Goal: Transaction & Acquisition: Purchase product/service

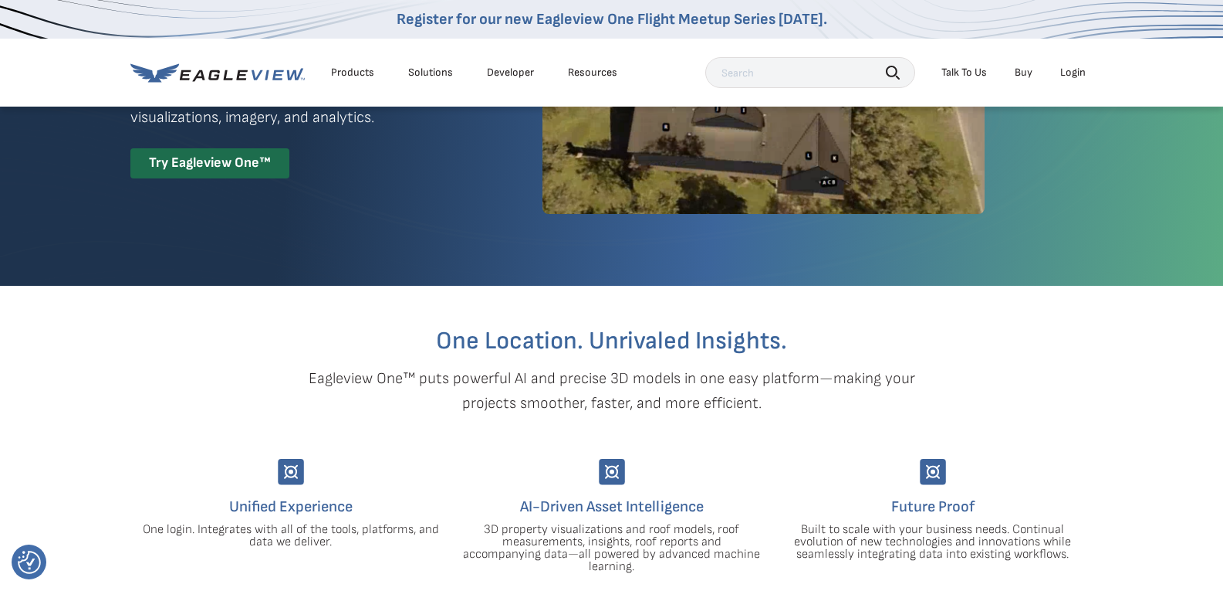
scroll to position [77, 0]
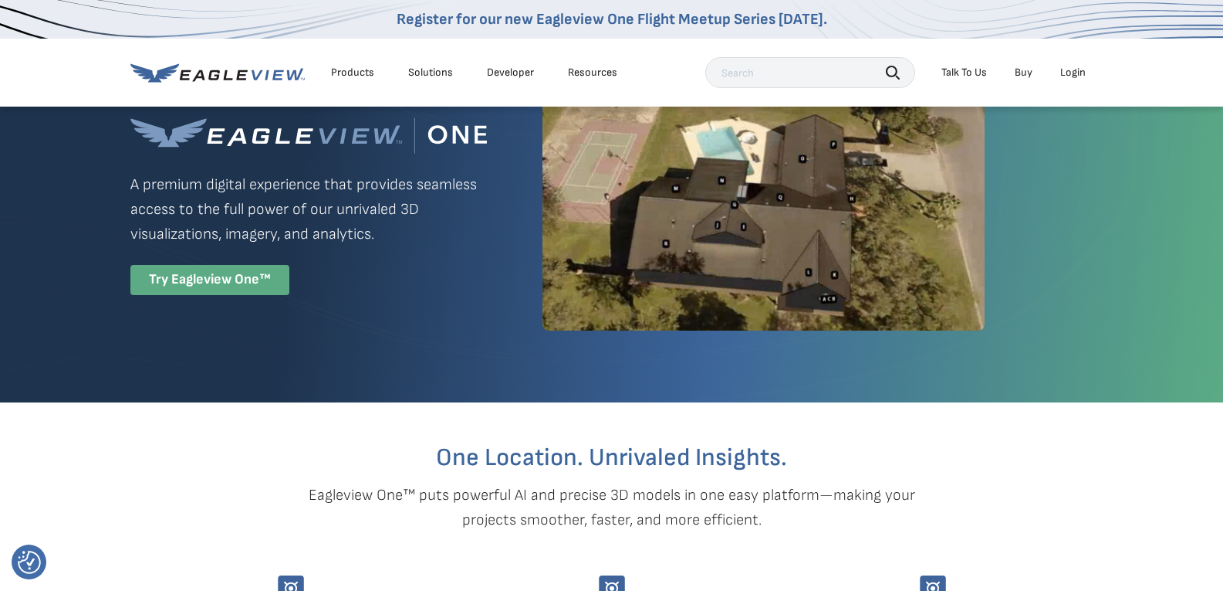
click at [263, 279] on div "Try Eagleview One™" at bounding box center [209, 280] width 159 height 30
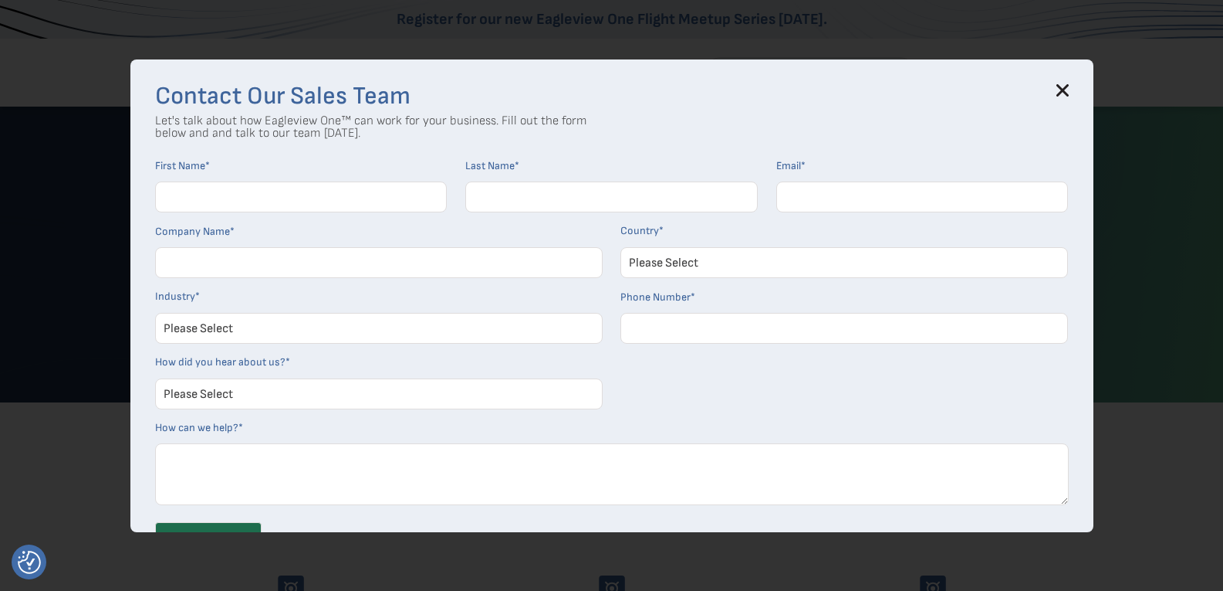
click at [1069, 97] on h3 "Contact Our Sales Team" at bounding box center [612, 96] width 914 height 25
click at [1069, 93] on icon at bounding box center [1063, 90] width 12 height 12
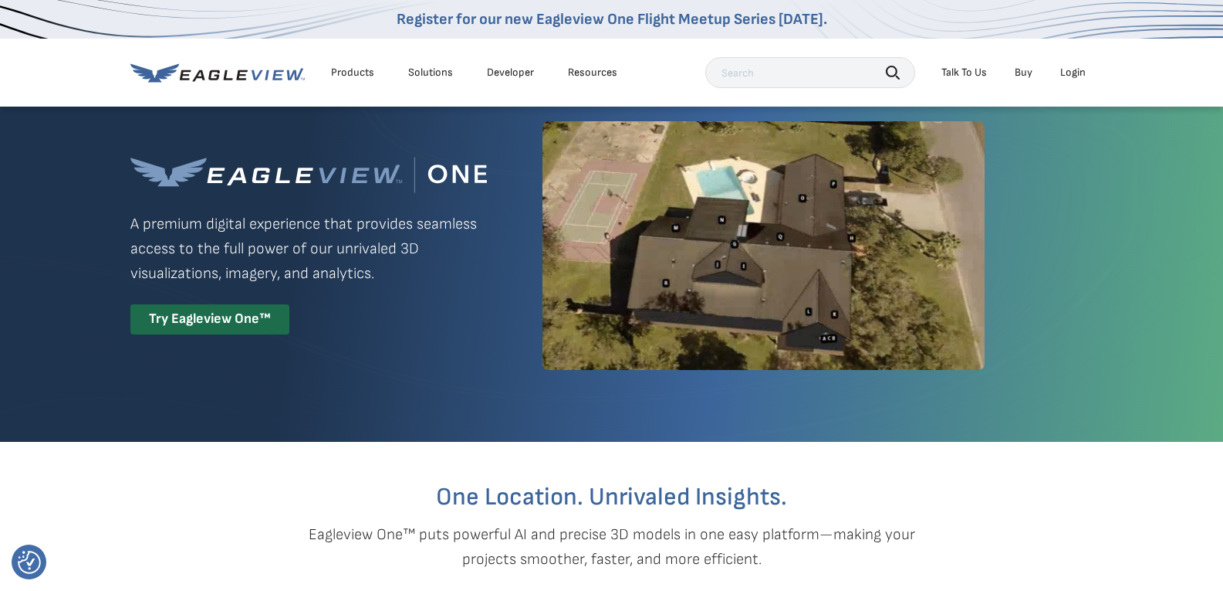
scroll to position [0, 0]
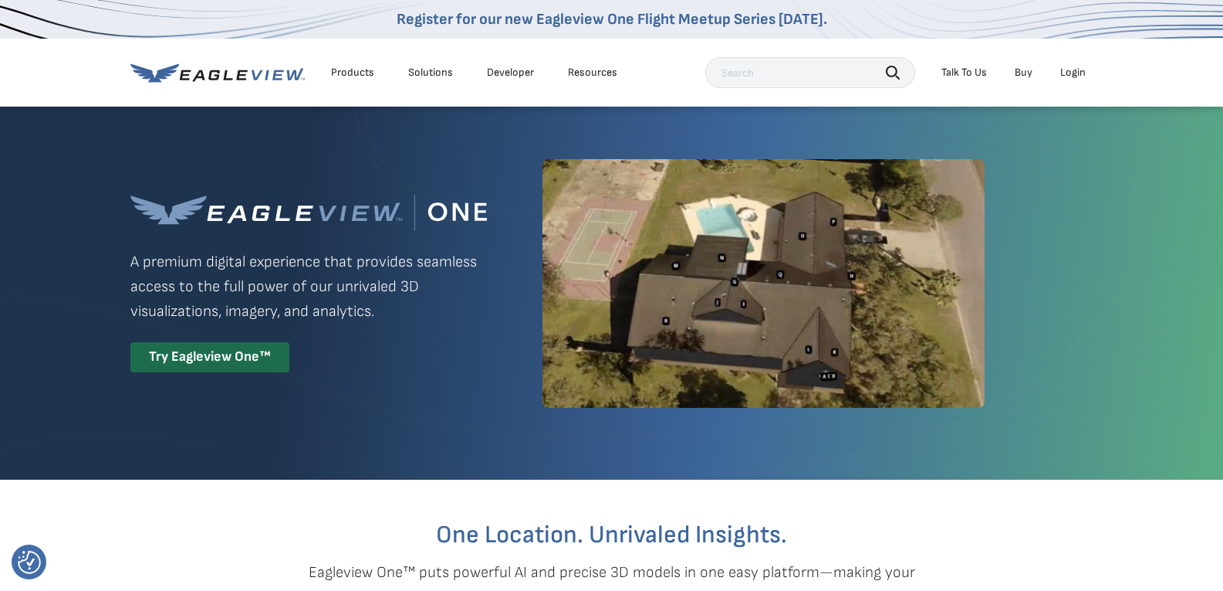
click at [1074, 75] on div "Login" at bounding box center [1073, 73] width 25 height 14
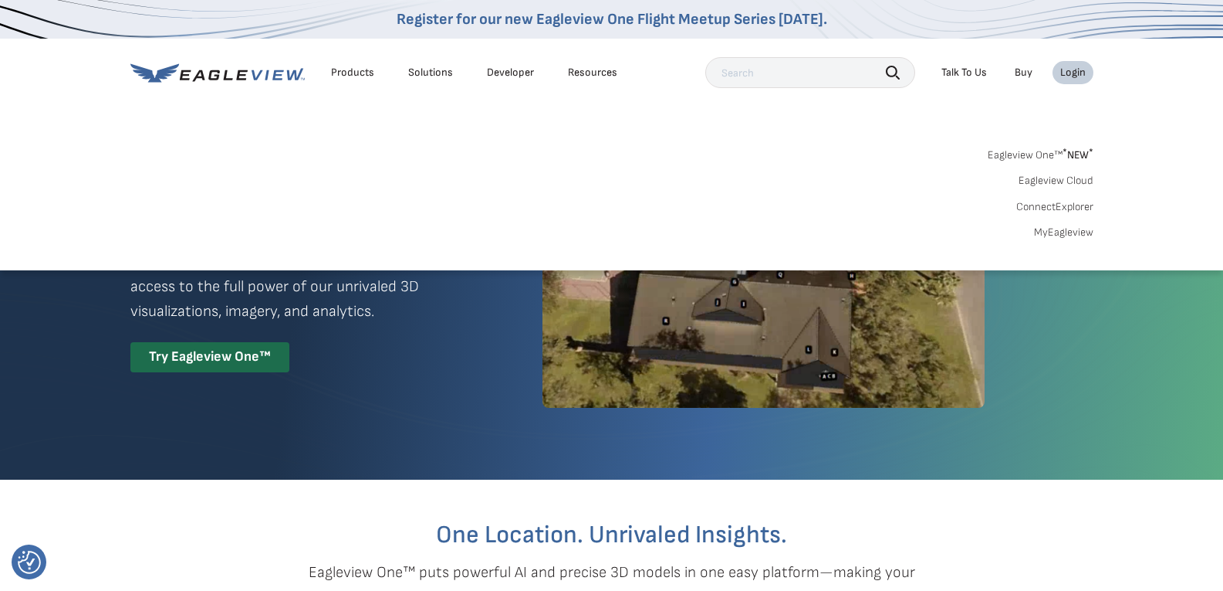
click at [1066, 228] on link "MyEagleview" at bounding box center [1063, 232] width 59 height 14
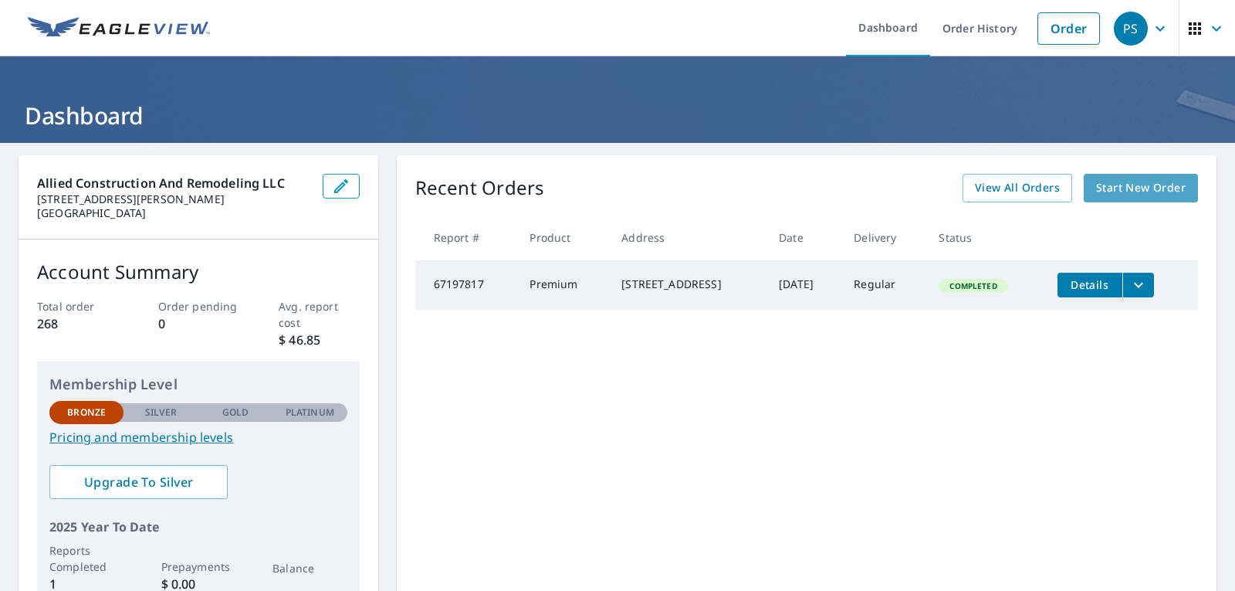
click at [1123, 192] on span "Start New Order" at bounding box center [1141, 187] width 90 height 19
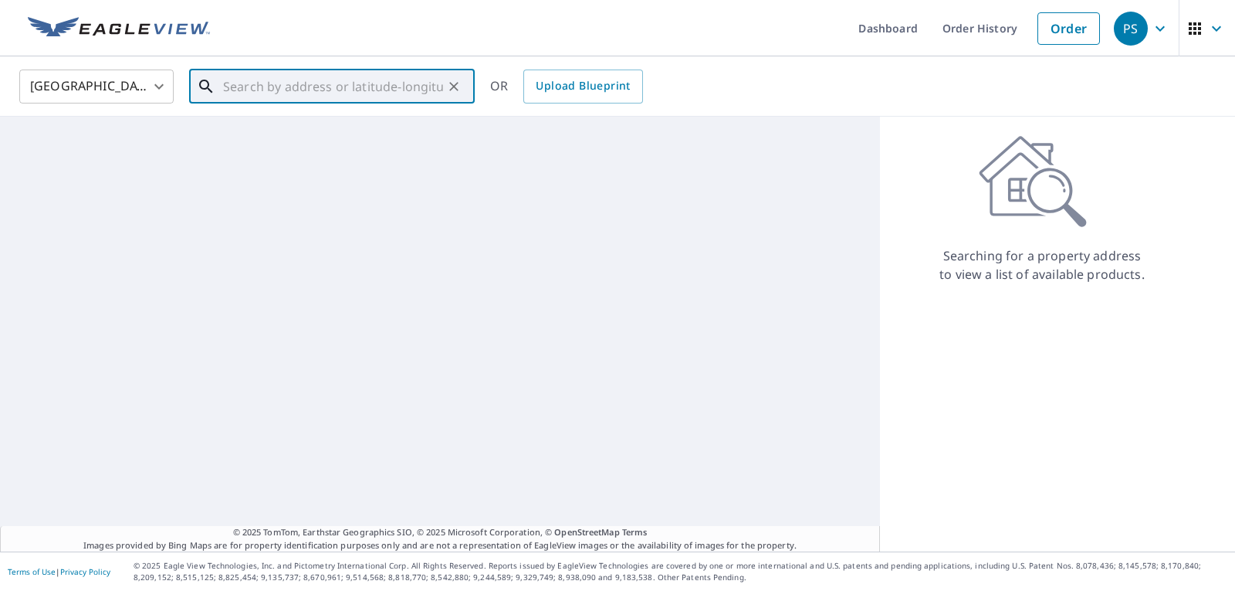
click at [244, 88] on input "text" at bounding box center [333, 86] width 220 height 43
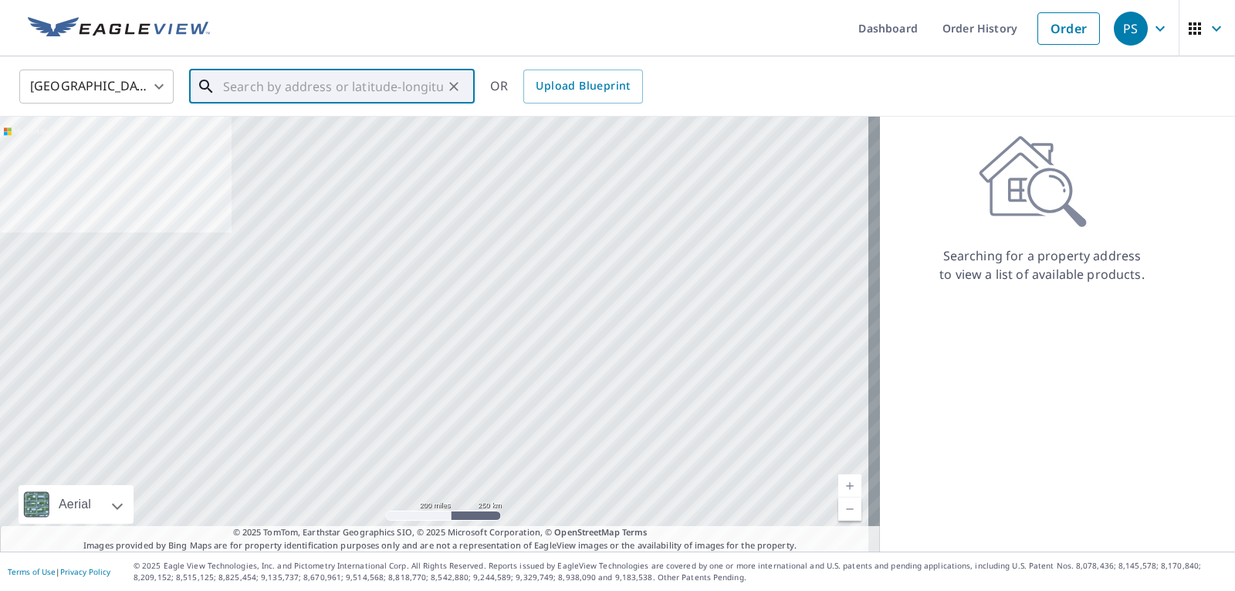
paste input "[STREET_ADDRESS][US_STATE]"
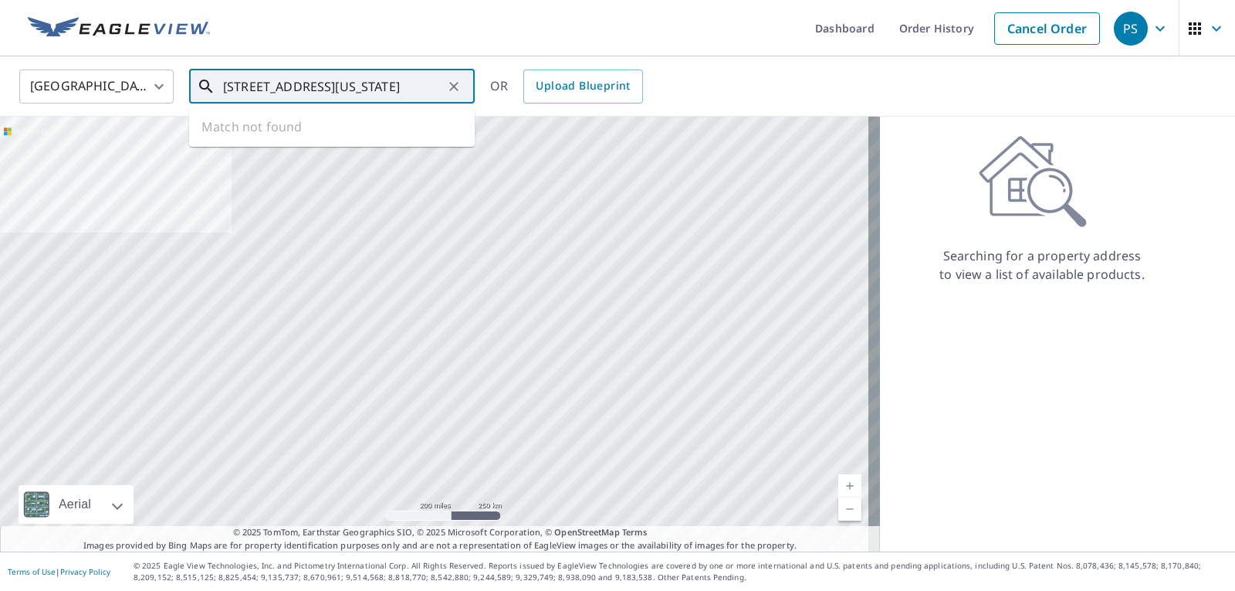
scroll to position [0, 75]
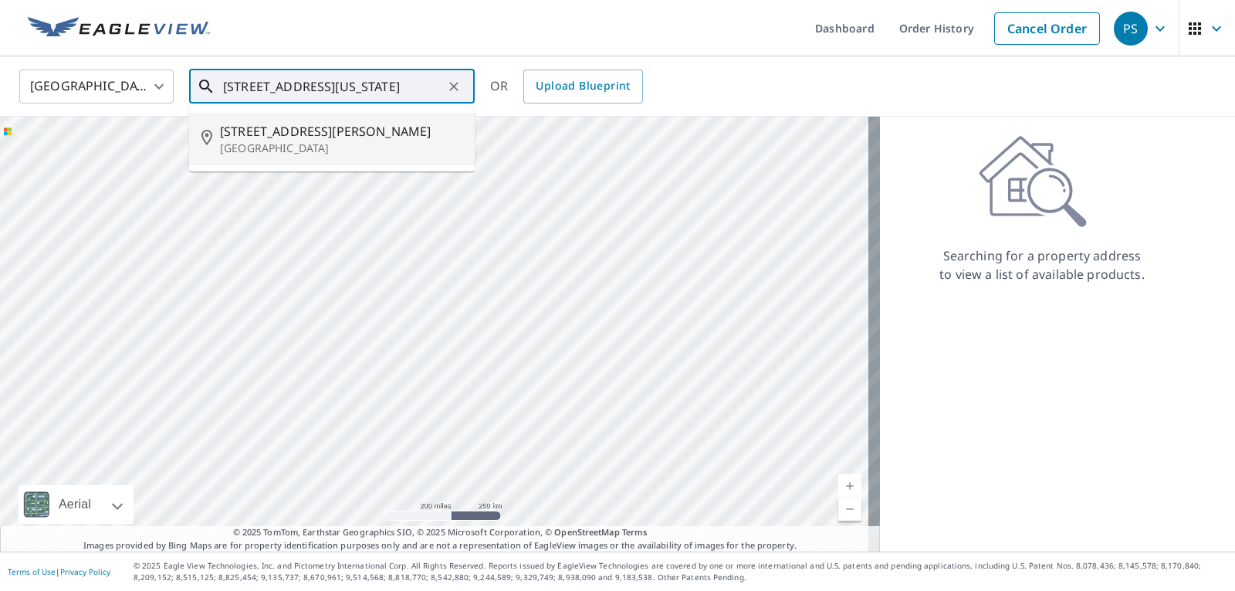
click at [259, 140] on p "Woodcliff Lake, NJ 07677" at bounding box center [341, 147] width 242 height 15
type input "6 W Hill Rd Woodcliff Lake, NJ 07677"
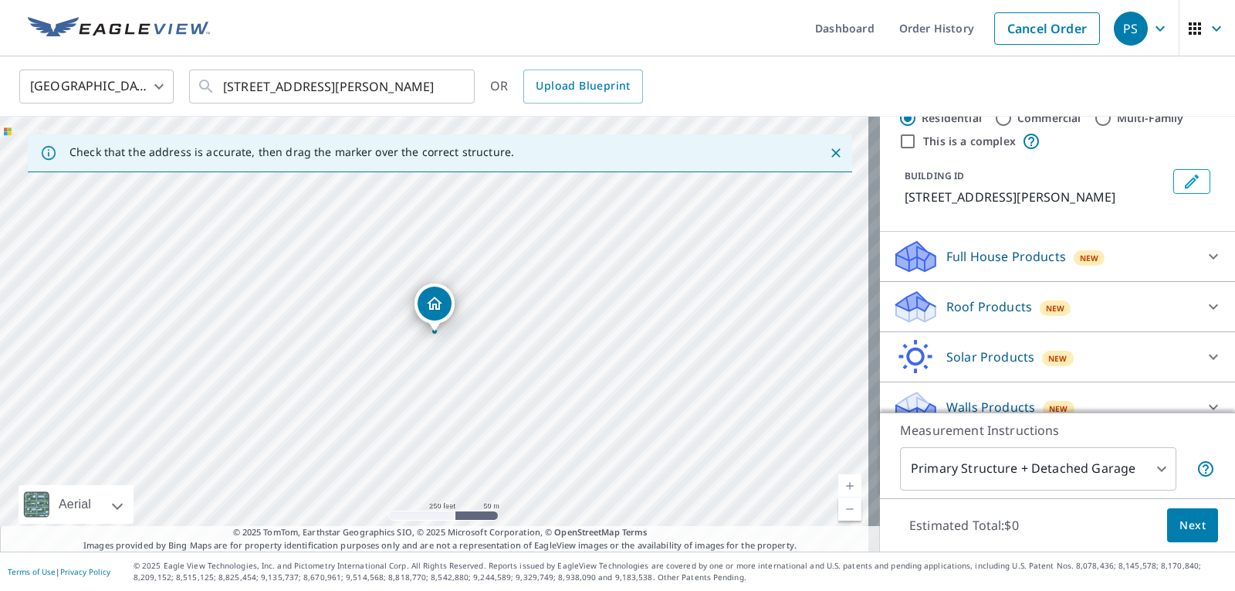
scroll to position [65, 0]
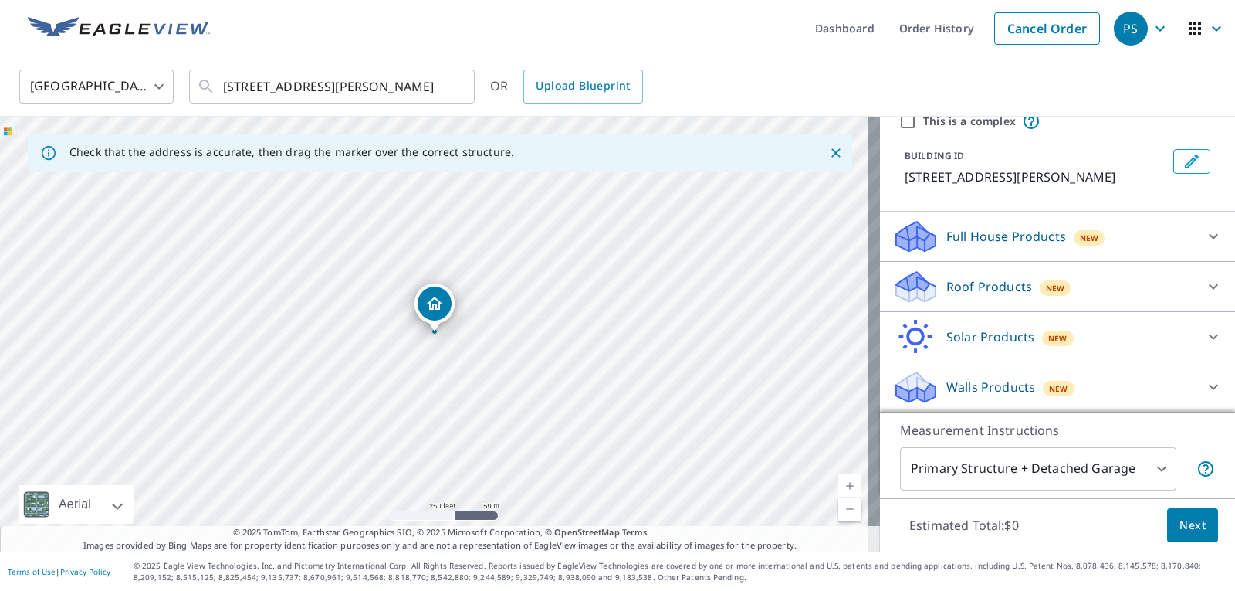
click at [1135, 471] on body "PS PS Dashboard Order History Cancel Order PS United States US ​ 6 W Hill Rd Wo…" at bounding box center [617, 295] width 1235 height 591
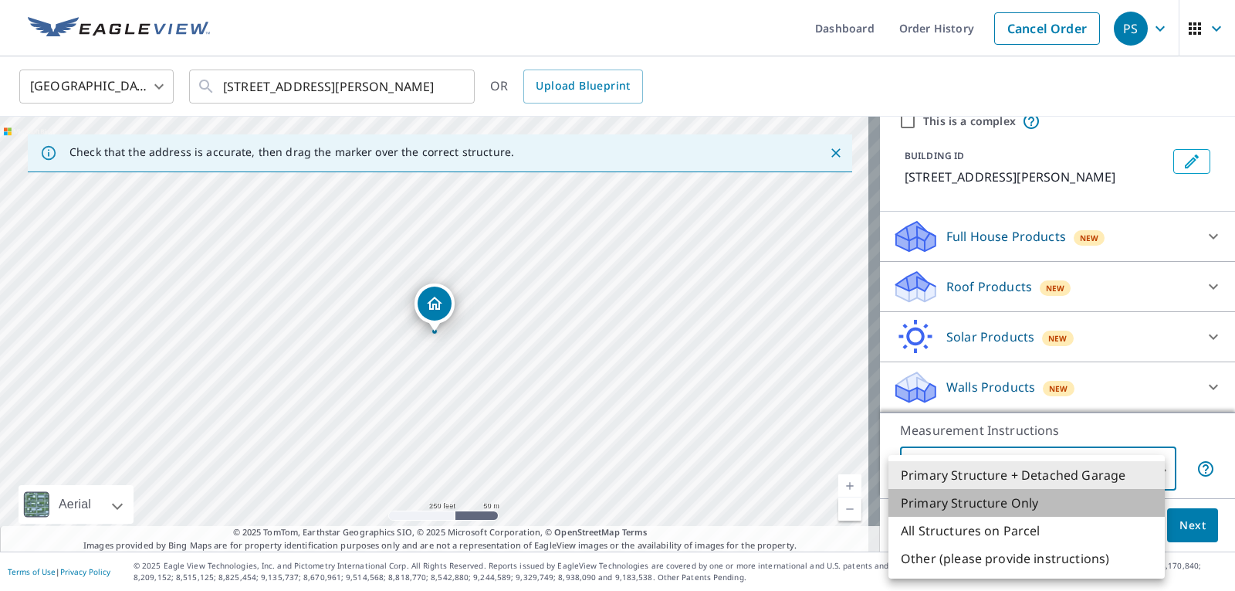
click at [1046, 500] on li "Primary Structure Only" at bounding box center [1026, 503] width 276 height 28
type input "2"
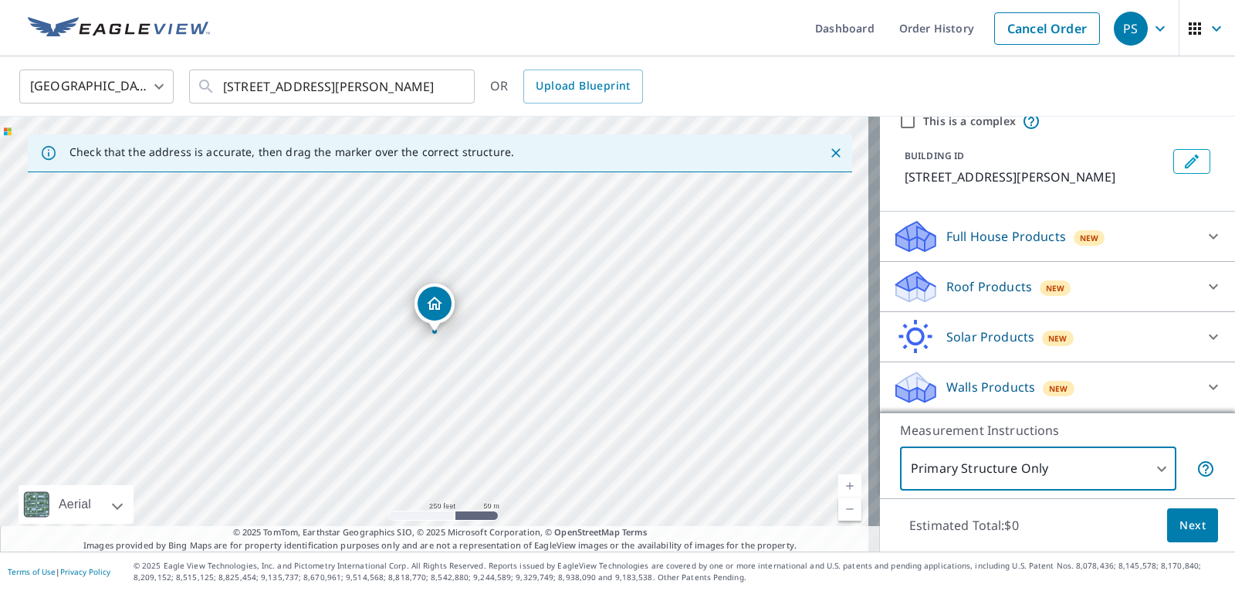
click at [1187, 438] on p "Measurement Instructions" at bounding box center [1057, 430] width 315 height 19
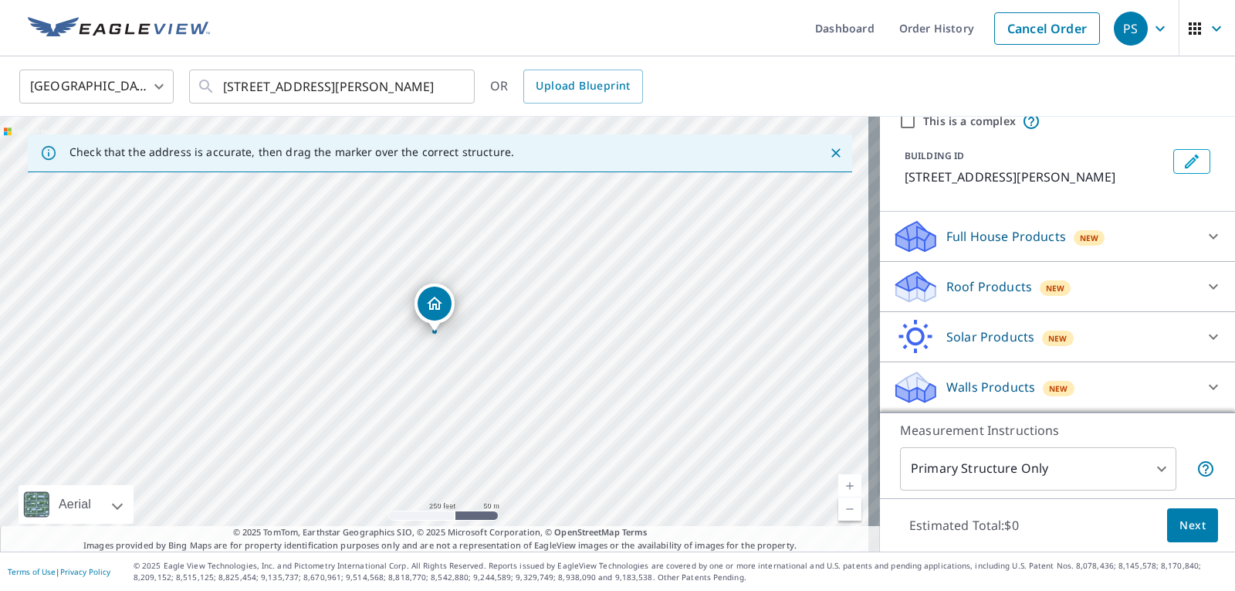
click at [1129, 293] on div "Roof Products New" at bounding box center [1043, 287] width 303 height 36
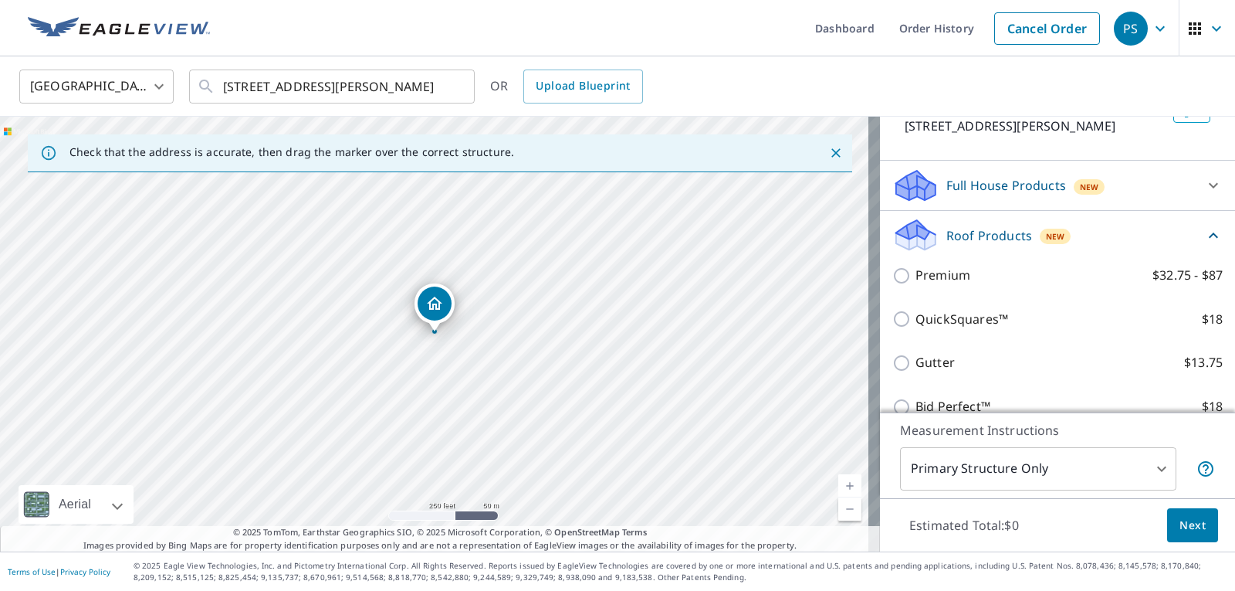
scroll to position [142, 0]
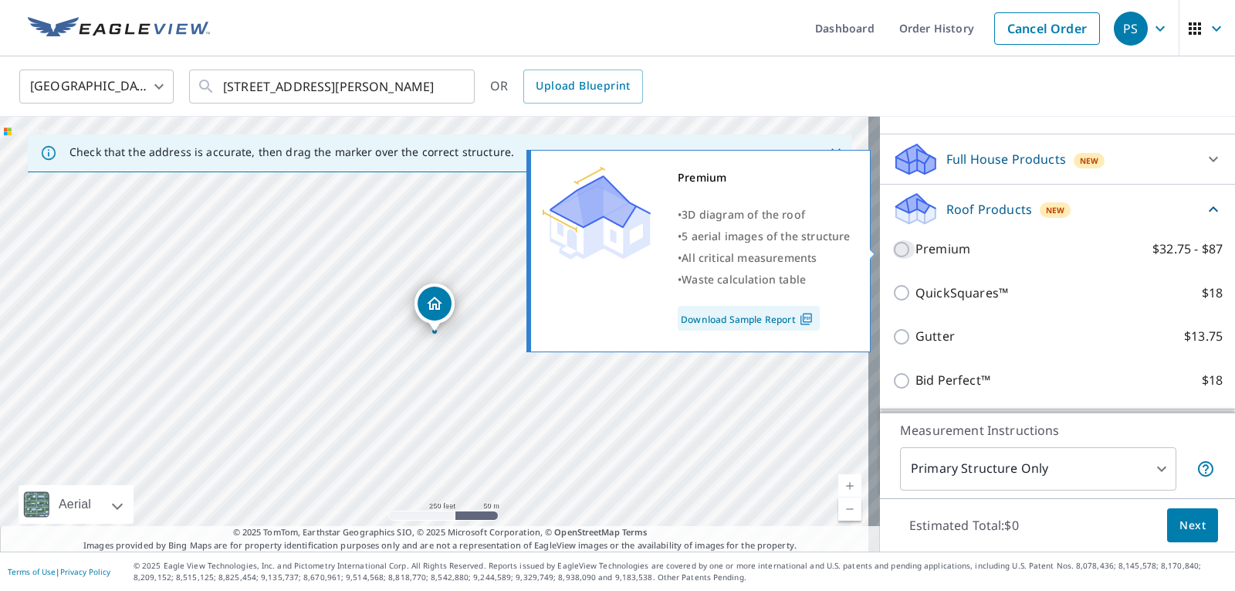
click at [895, 253] on input "Premium $32.75 - $87" at bounding box center [903, 249] width 23 height 19
checkbox input "true"
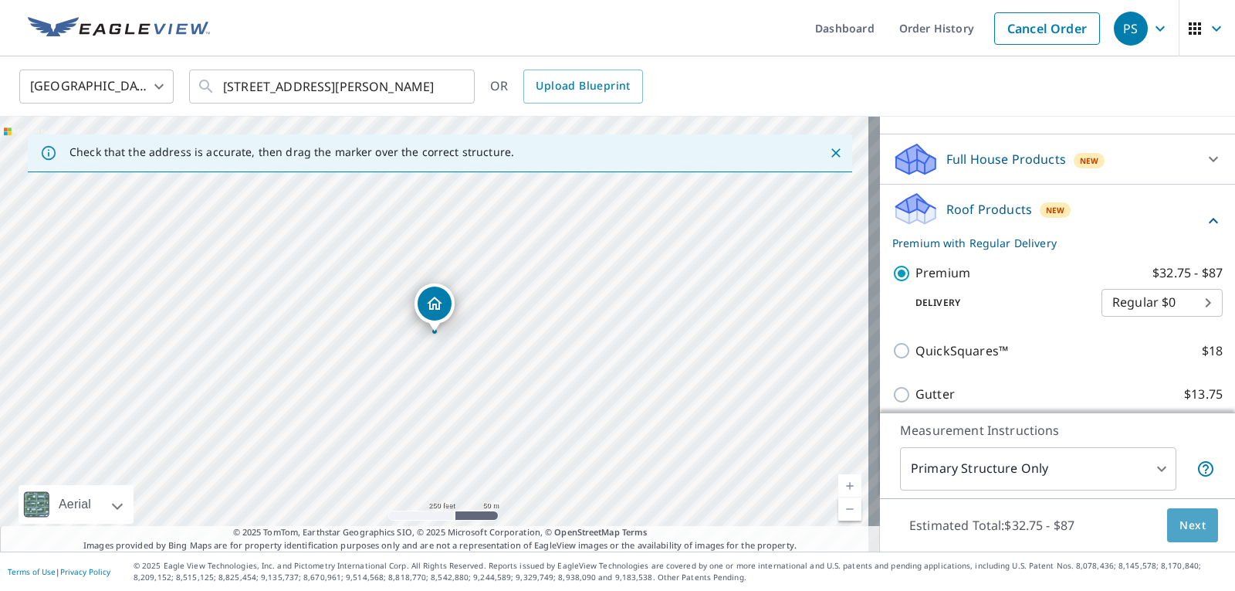
click at [1190, 531] on span "Next" at bounding box center [1192, 525] width 26 height 19
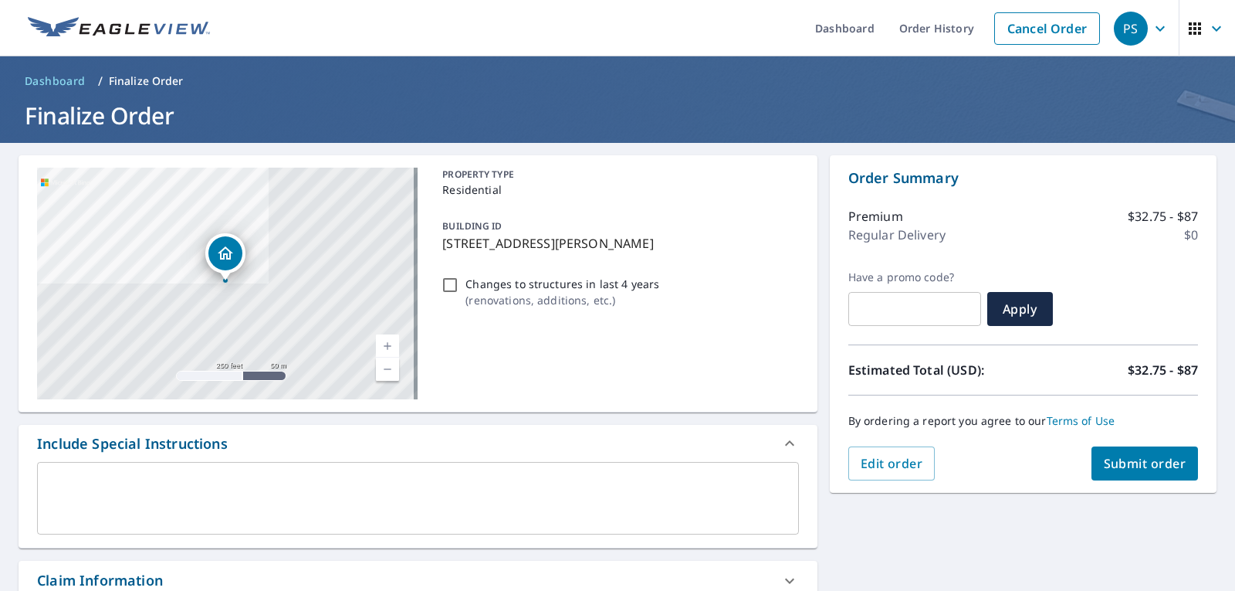
scroll to position [232, 0]
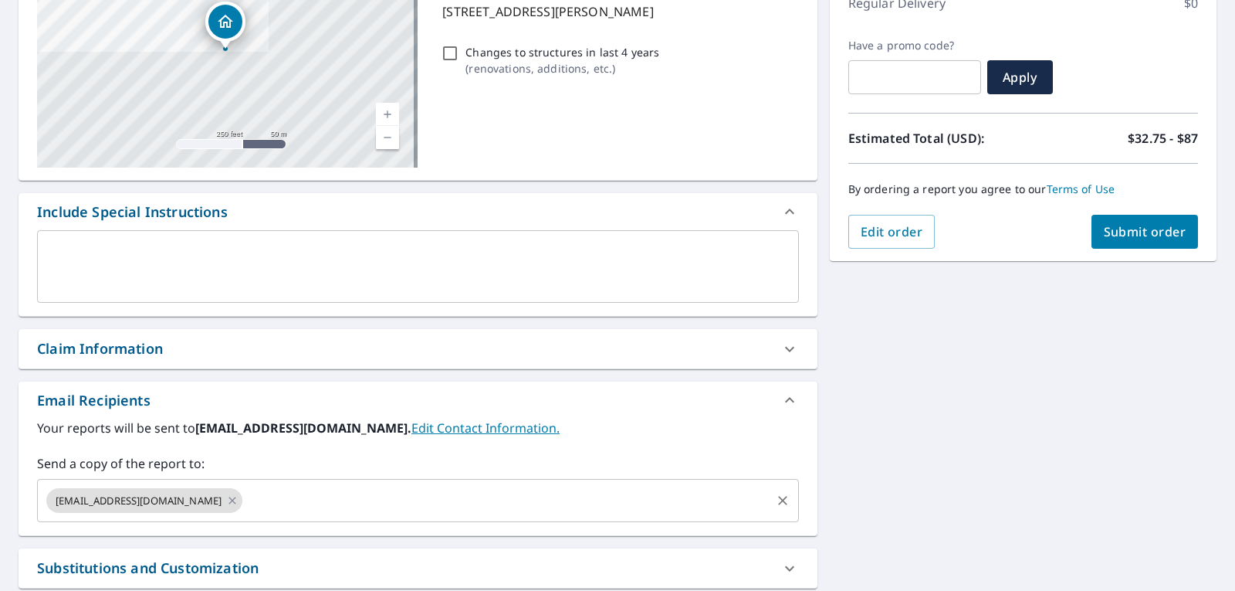
click at [245, 507] on input "text" at bounding box center [506, 500] width 523 height 29
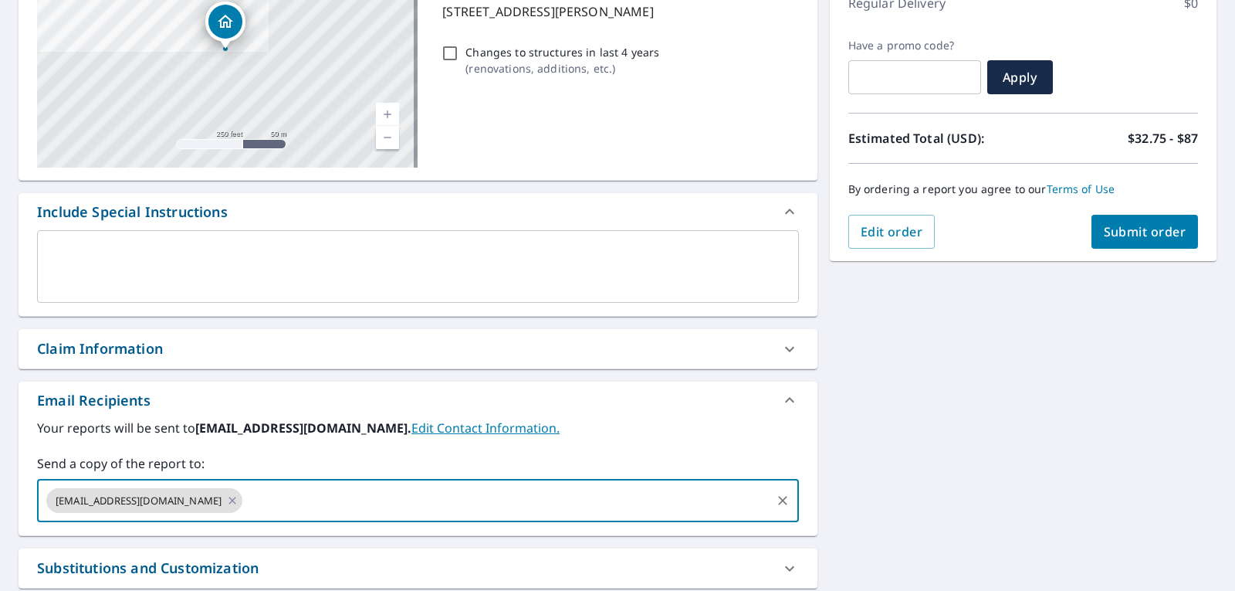
paste input "josephalliednj@gmail.com"
type input "josephalliednj@gmail.com"
click at [425, 505] on input "josephalliednj@gmail.com" at bounding box center [506, 500] width 523 height 29
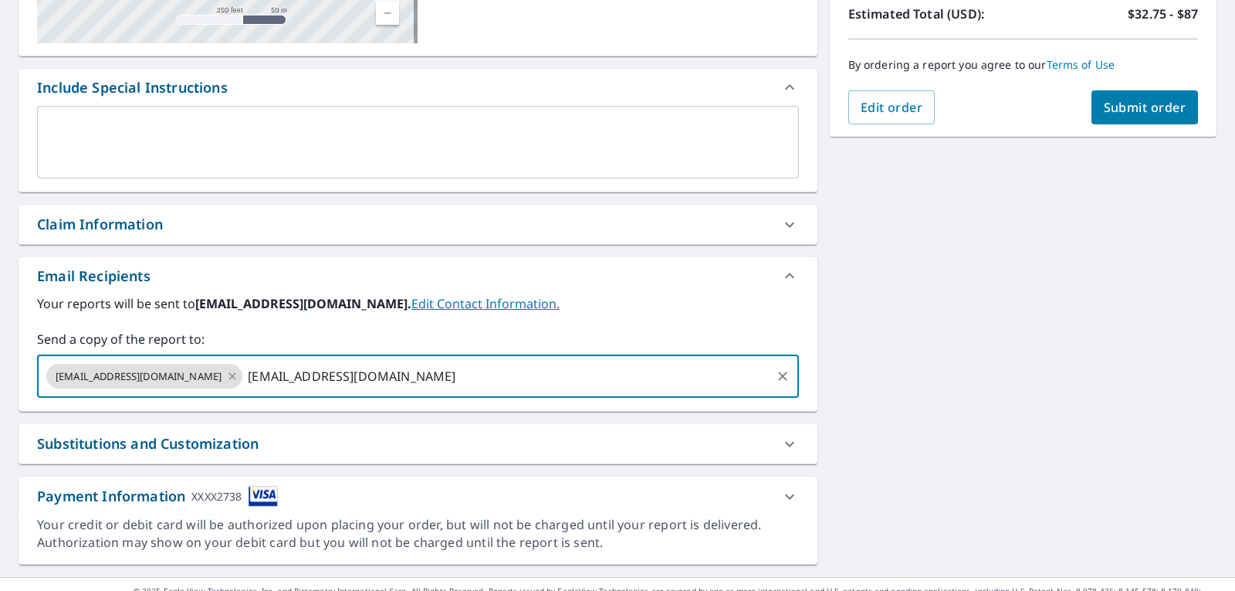
scroll to position [381, 0]
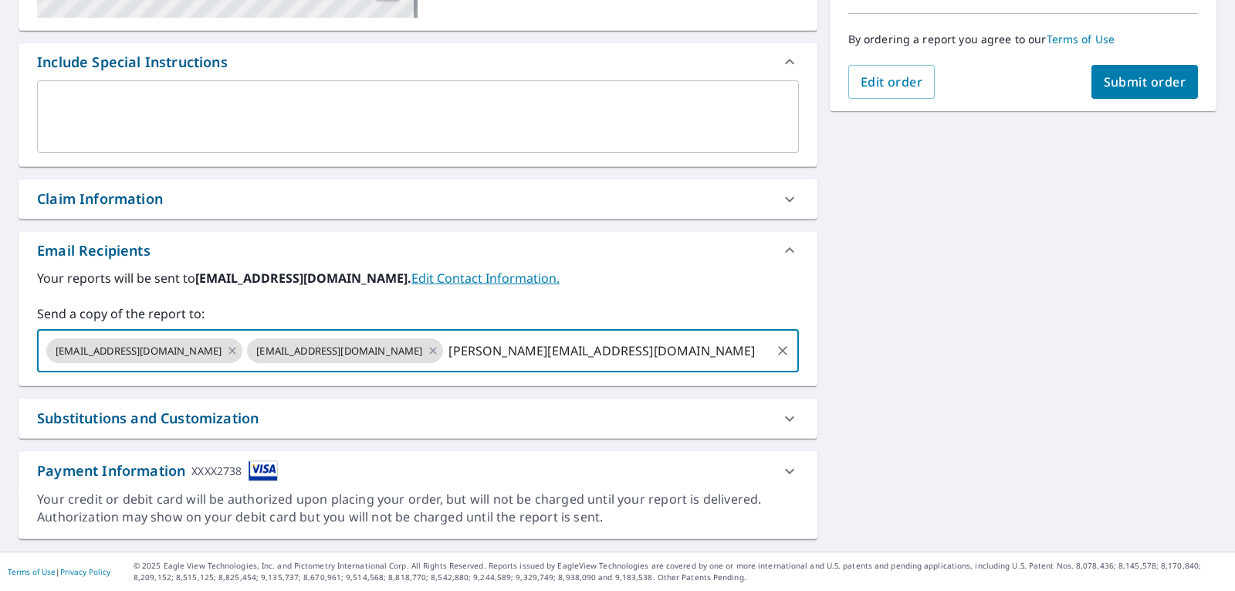
type input "Joseph@alliednj.com"
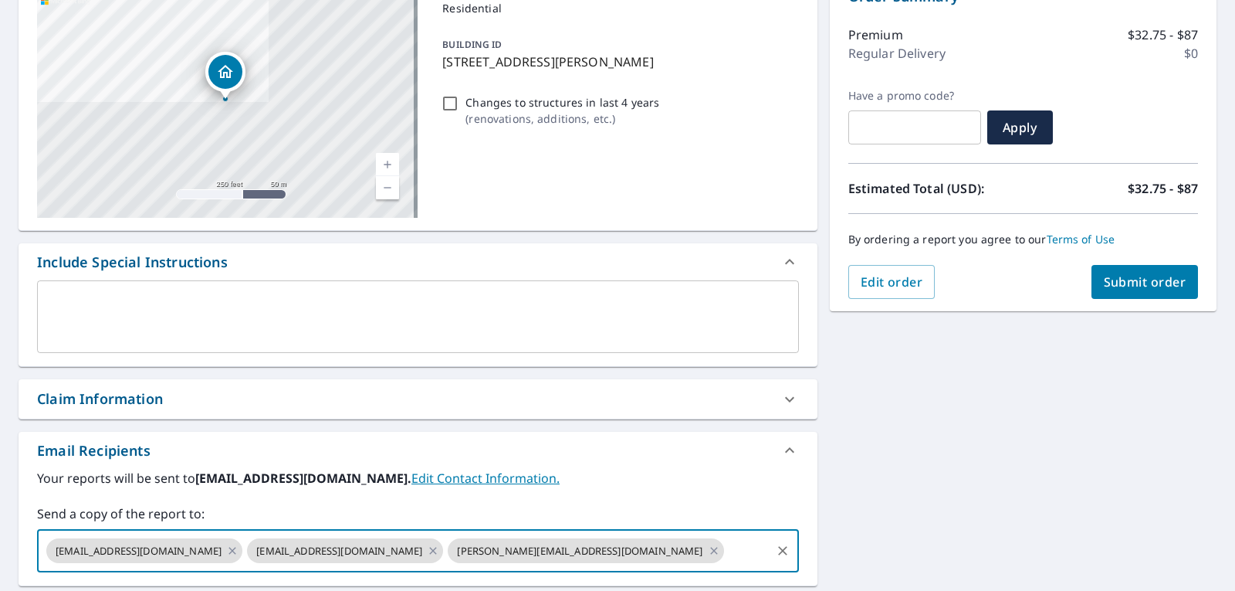
scroll to position [73, 0]
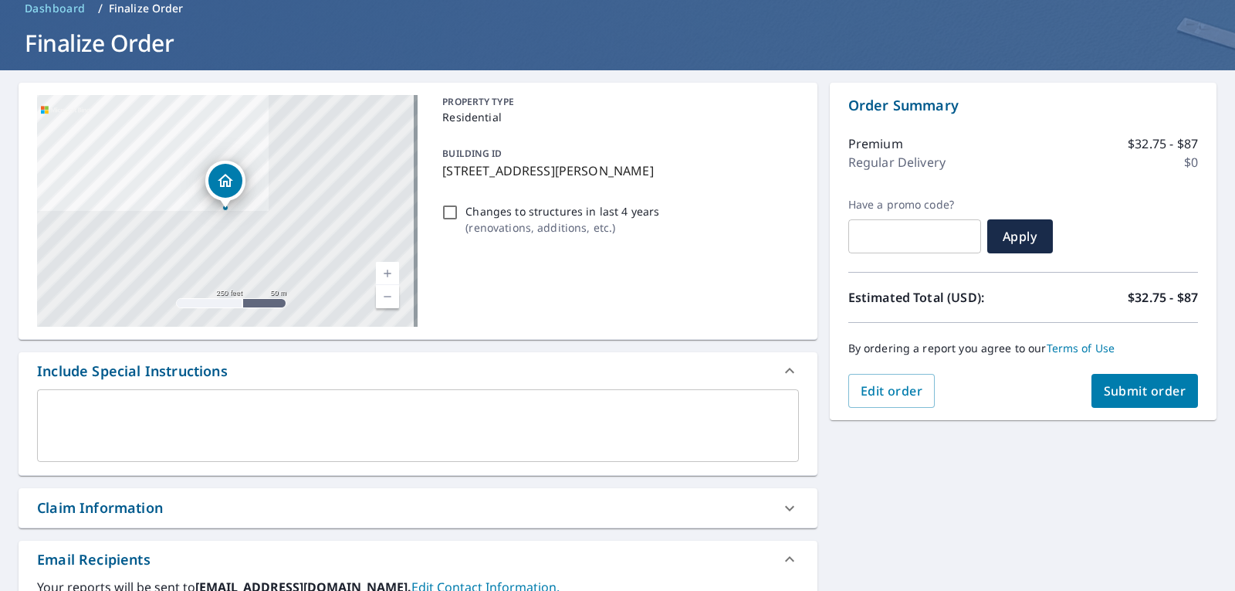
click at [1139, 376] on button "Submit order" at bounding box center [1144, 391] width 107 height 34
